Goal: Information Seeking & Learning: Learn about a topic

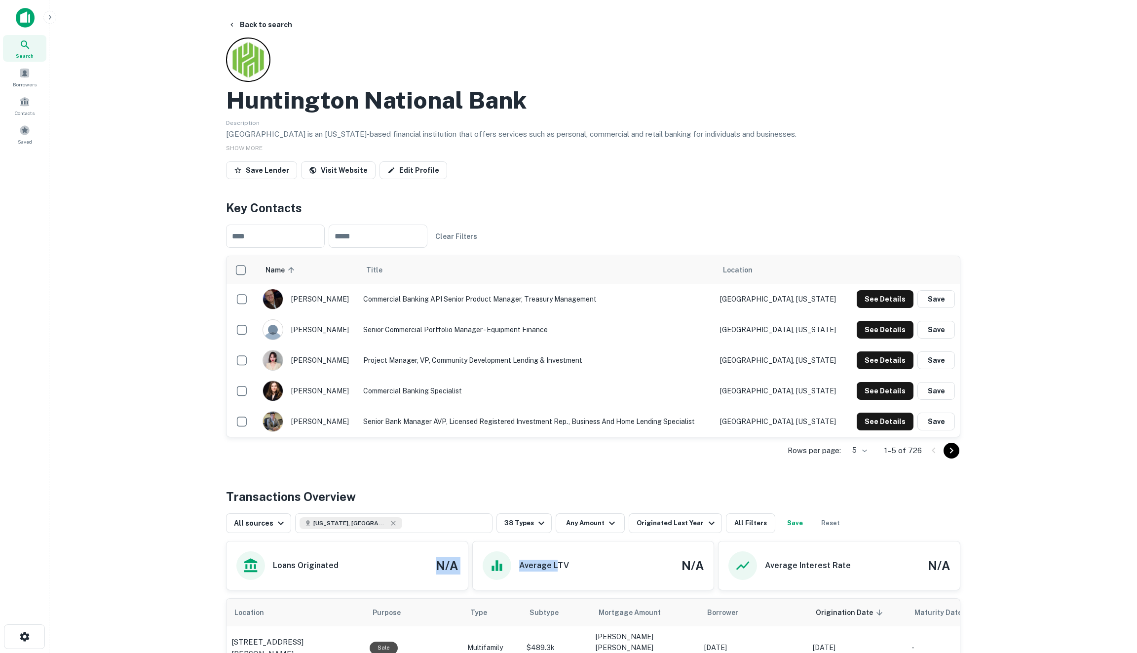
drag, startPoint x: 335, startPoint y: 560, endPoint x: 557, endPoint y: 561, distance: 221.5
click at [557, 561] on div "Loans Originated N/A Average LTV N/A Average Interest Rate N/A" at bounding box center [593, 565] width 734 height 49
click at [557, 561] on h6 "Average LTV" at bounding box center [544, 566] width 50 height 12
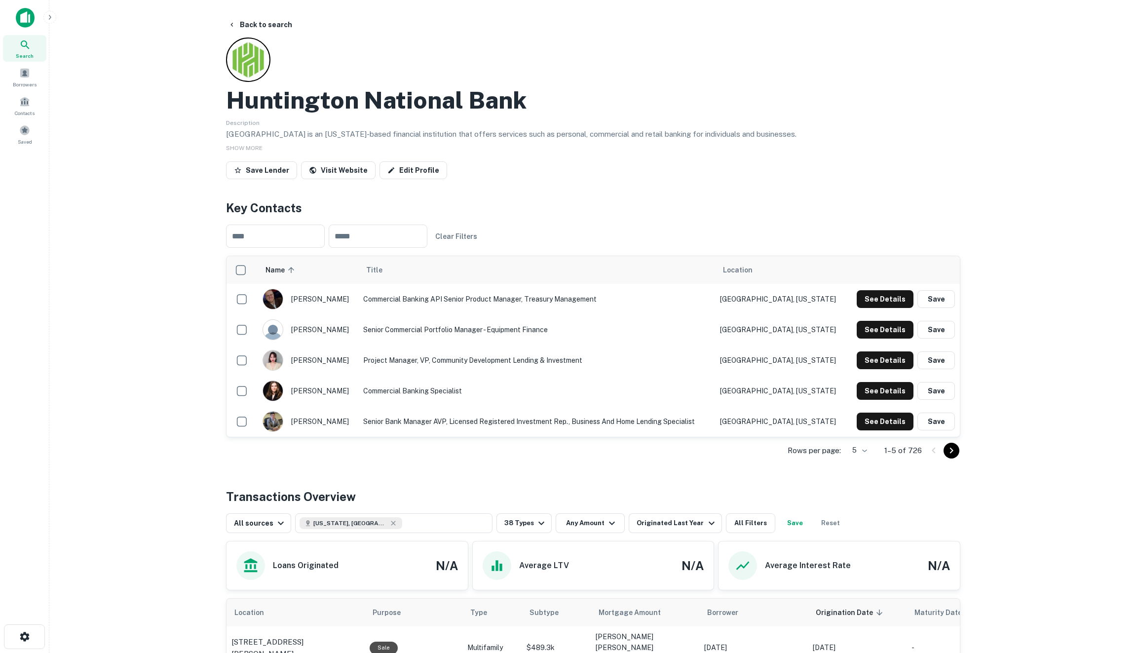
click at [640, 566] on div "Average LTV N/A" at bounding box center [594, 565] width 222 height 29
drag, startPoint x: 718, startPoint y: 570, endPoint x: 704, endPoint y: 537, distance: 35.4
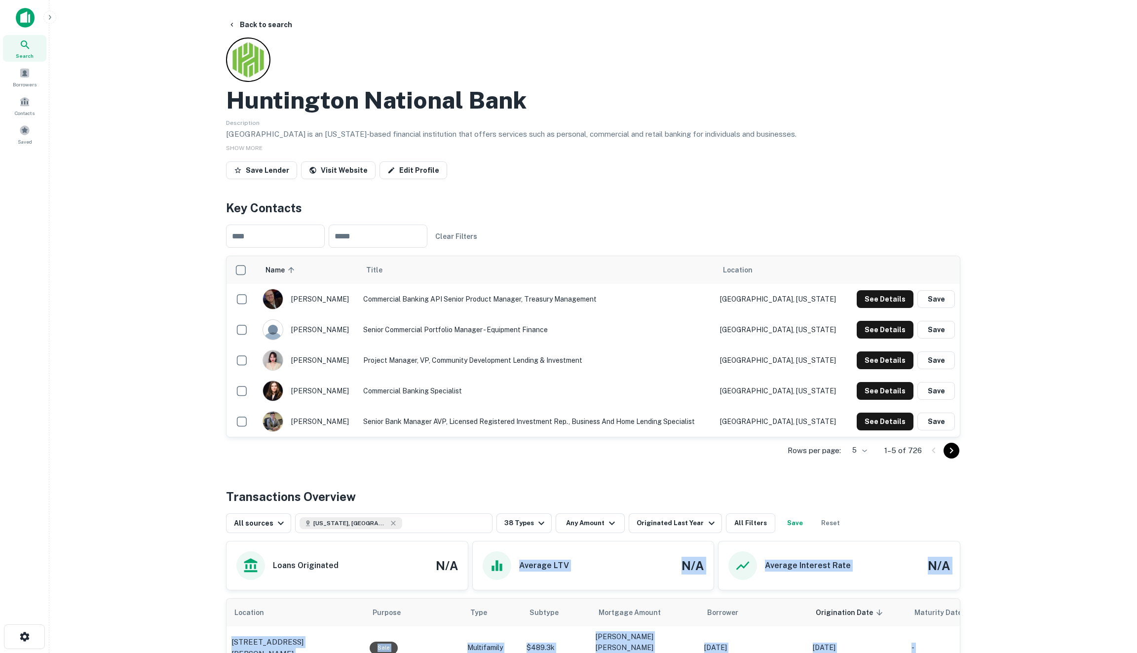
drag, startPoint x: 1006, startPoint y: 591, endPoint x: 504, endPoint y: 554, distance: 503.2
click at [504, 554] on main "Back to search Huntington National Bank Description Huntington is an [US_STATE]…" at bounding box center [592, 326] width 1087 height 653
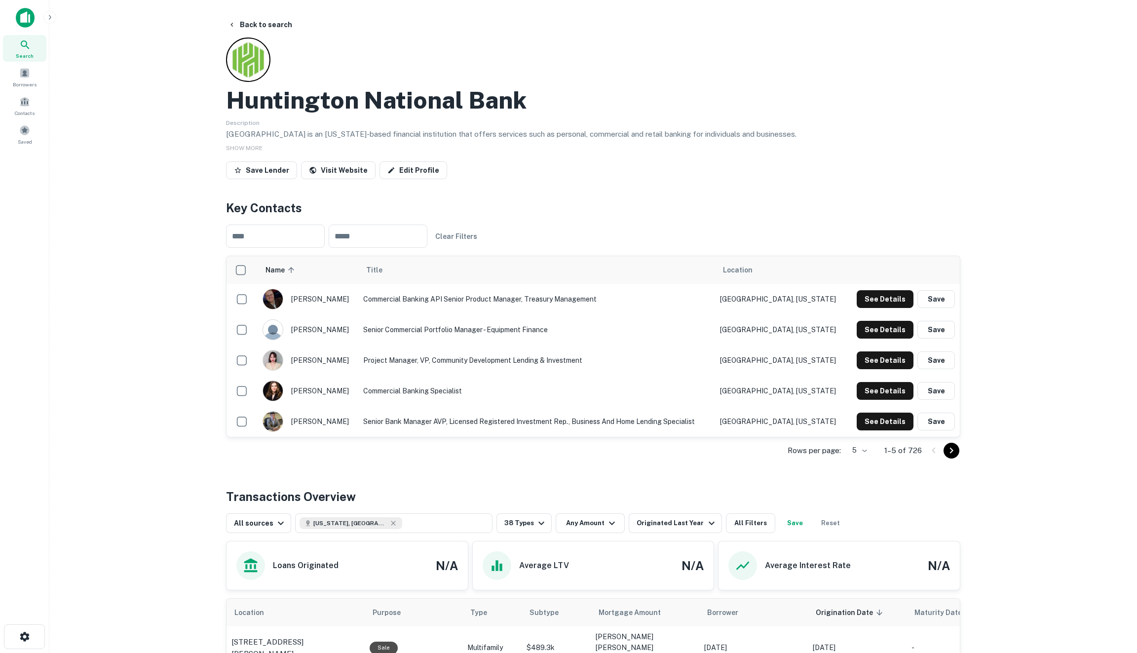
click at [786, 579] on div "Average Interest Rate N/A" at bounding box center [838, 565] width 241 height 48
drag, startPoint x: 949, startPoint y: 566, endPoint x: 234, endPoint y: 559, distance: 714.5
click at [234, 559] on div "Loans Originated N/A Average LTV N/A Average Interest Rate N/A" at bounding box center [593, 565] width 734 height 49
click at [773, 86] on div "Huntington National Bank" at bounding box center [593, 100] width 734 height 29
